Goal: Find specific page/section: Find specific page/section

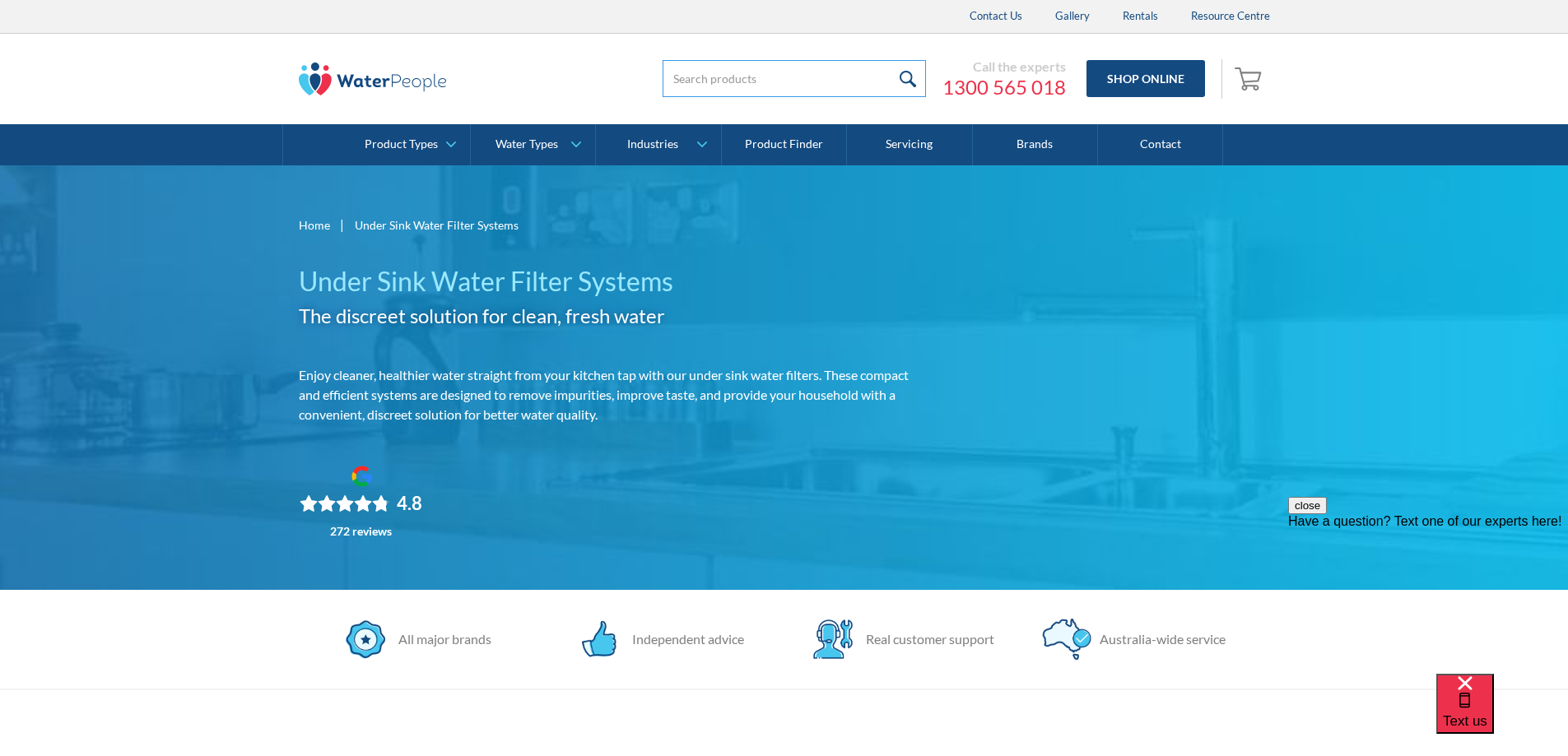
click at [707, 77] on input "search" at bounding box center [794, 79] width 263 height 37
type input "fountain people ink"
click at [890, 61] on input "submit" at bounding box center [908, 79] width 35 height 37
